Goal: Navigation & Orientation: Go to known website

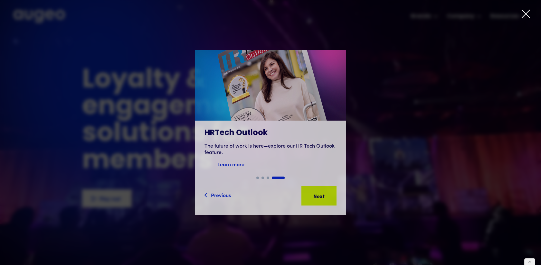
click at [528, 16] on icon at bounding box center [526, 14] width 10 height 10
